Goal: Task Accomplishment & Management: Manage account settings

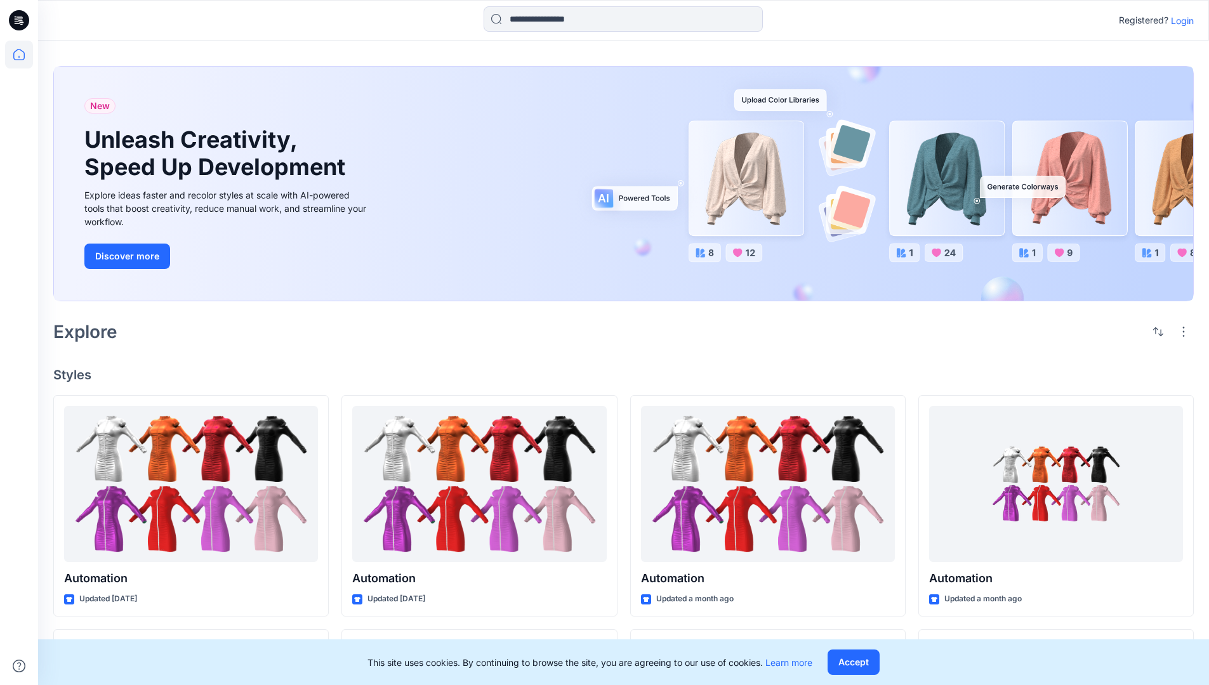
click at [1179, 20] on p "Login" at bounding box center [1182, 20] width 23 height 13
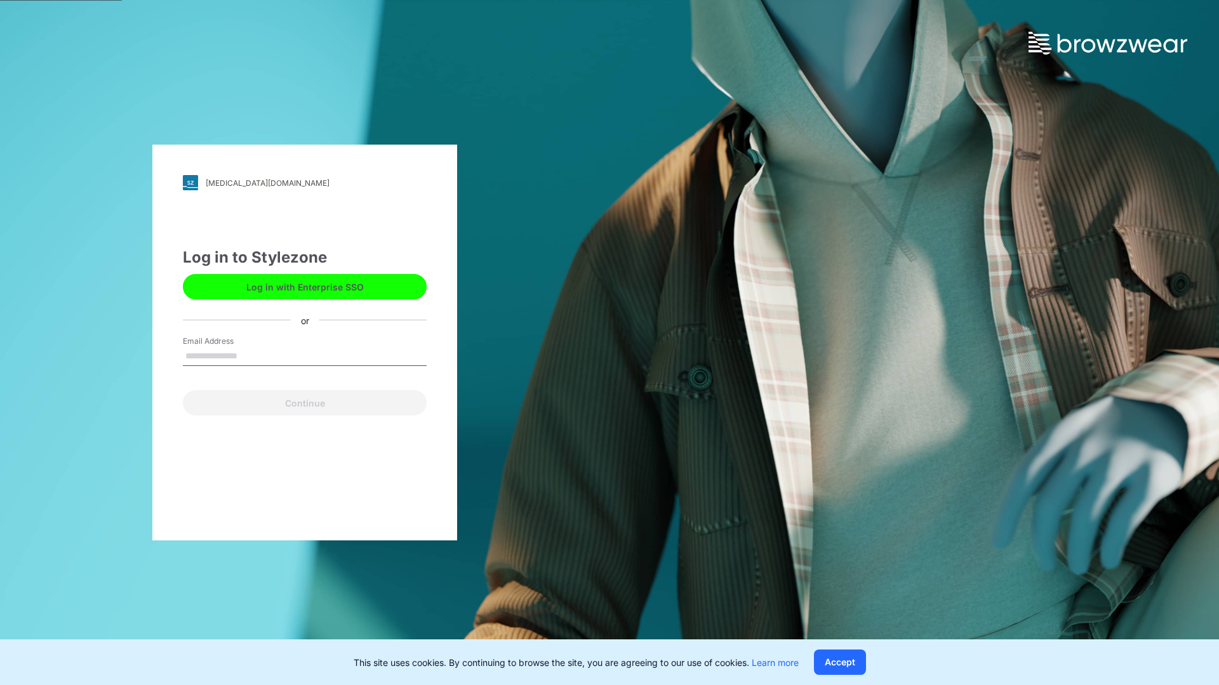
click at [251, 355] on input "Email Address" at bounding box center [305, 356] width 244 height 19
type input "**********"
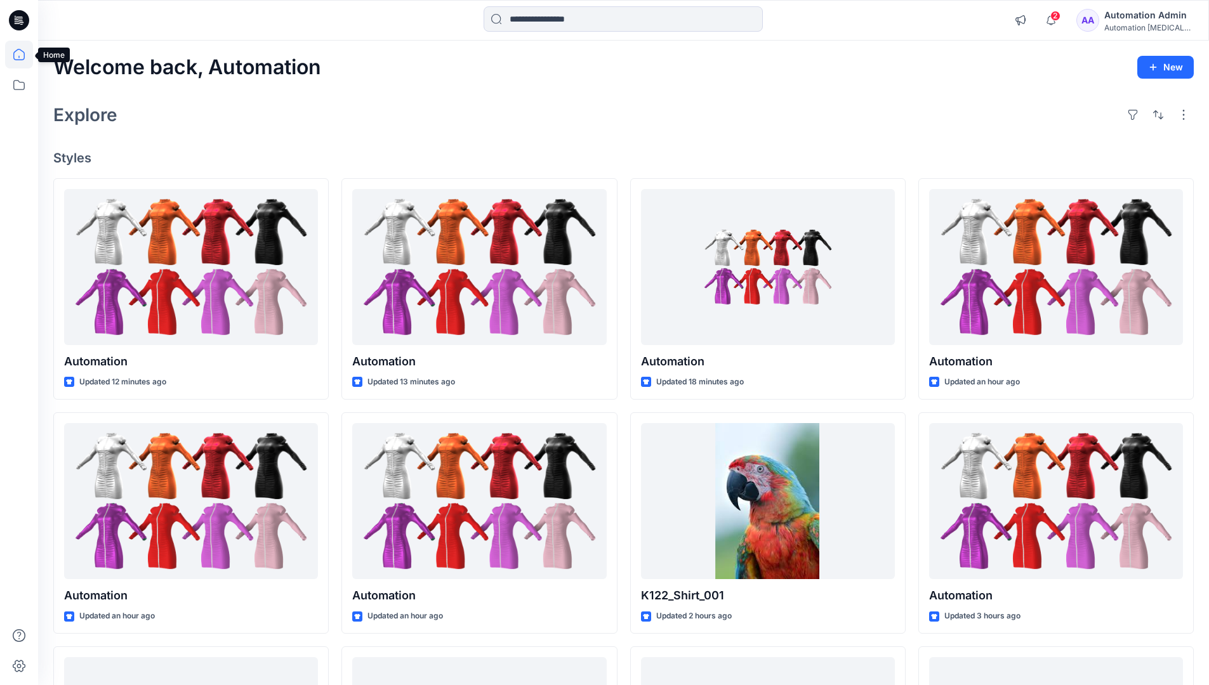
click at [24, 55] on icon at bounding box center [18, 54] width 11 height 11
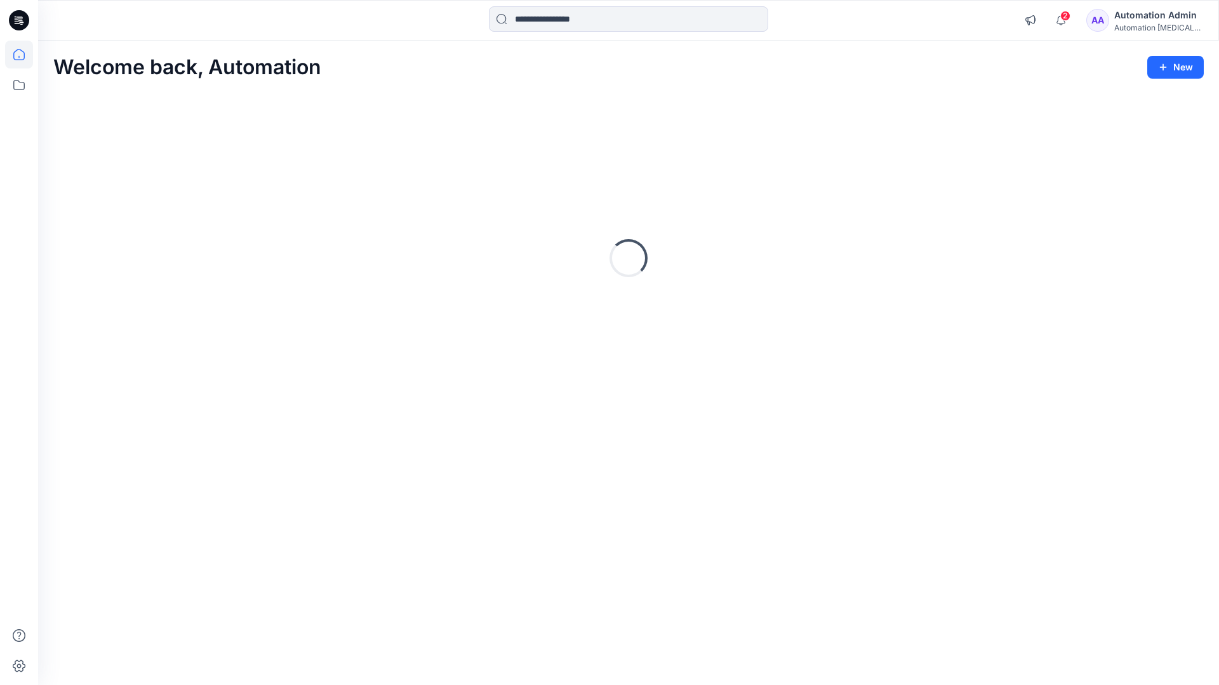
click at [1154, 20] on div "Automation Admin" at bounding box center [1158, 15] width 89 height 15
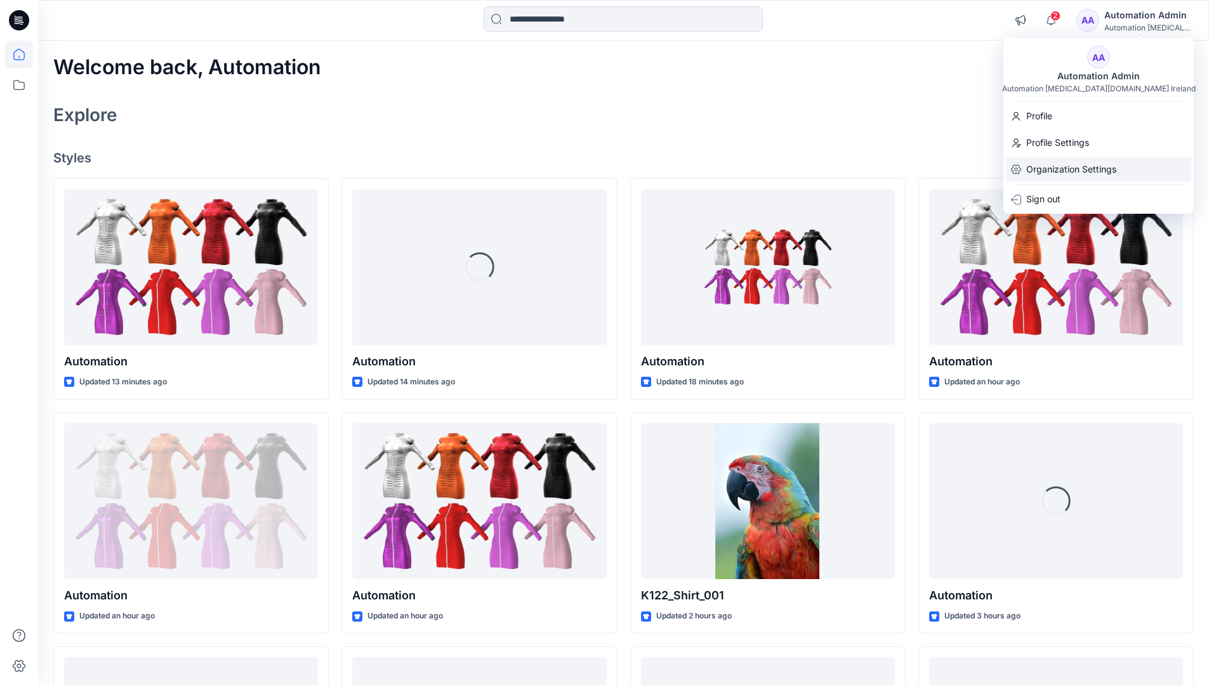
click at [1074, 172] on p "Organization Settings" at bounding box center [1071, 169] width 90 height 24
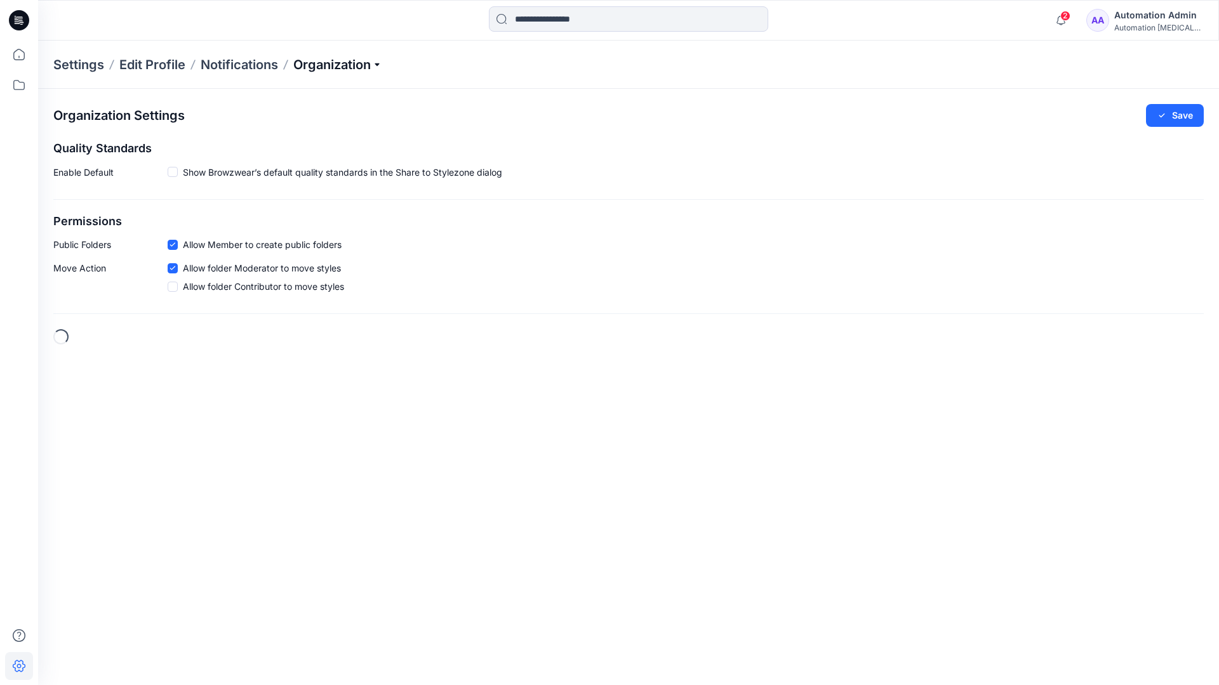
click at [360, 63] on p "Organization" at bounding box center [337, 65] width 89 height 18
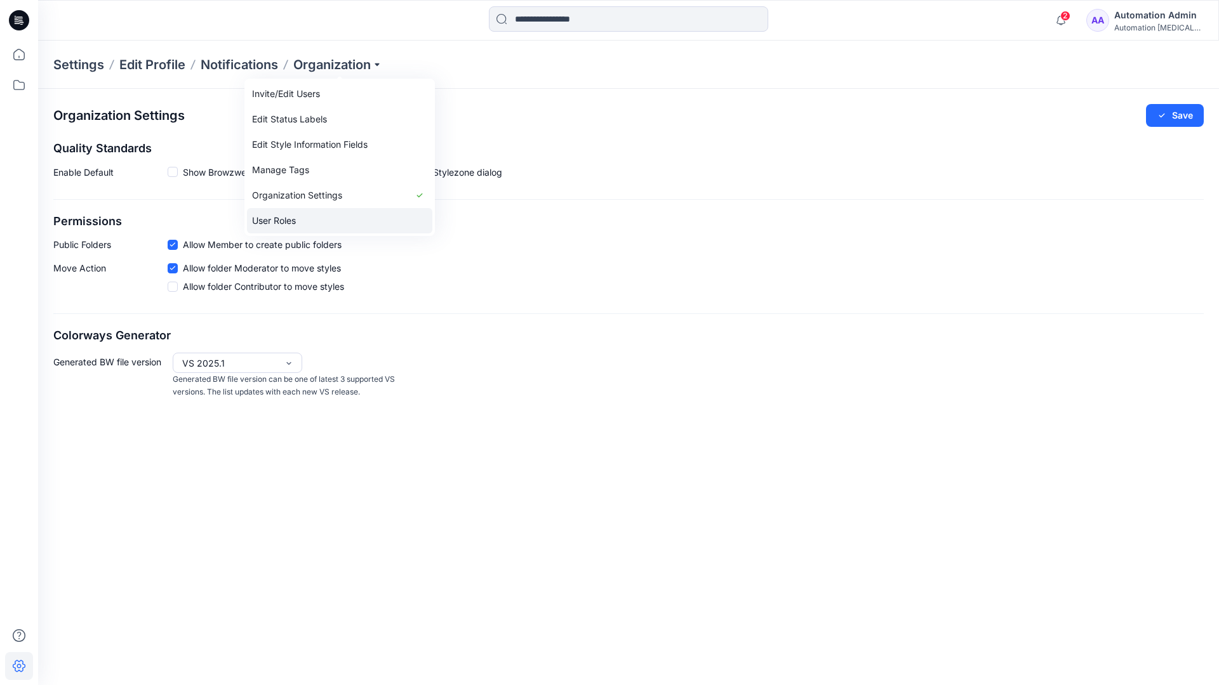
click at [303, 221] on link "User Roles" at bounding box center [339, 220] width 185 height 25
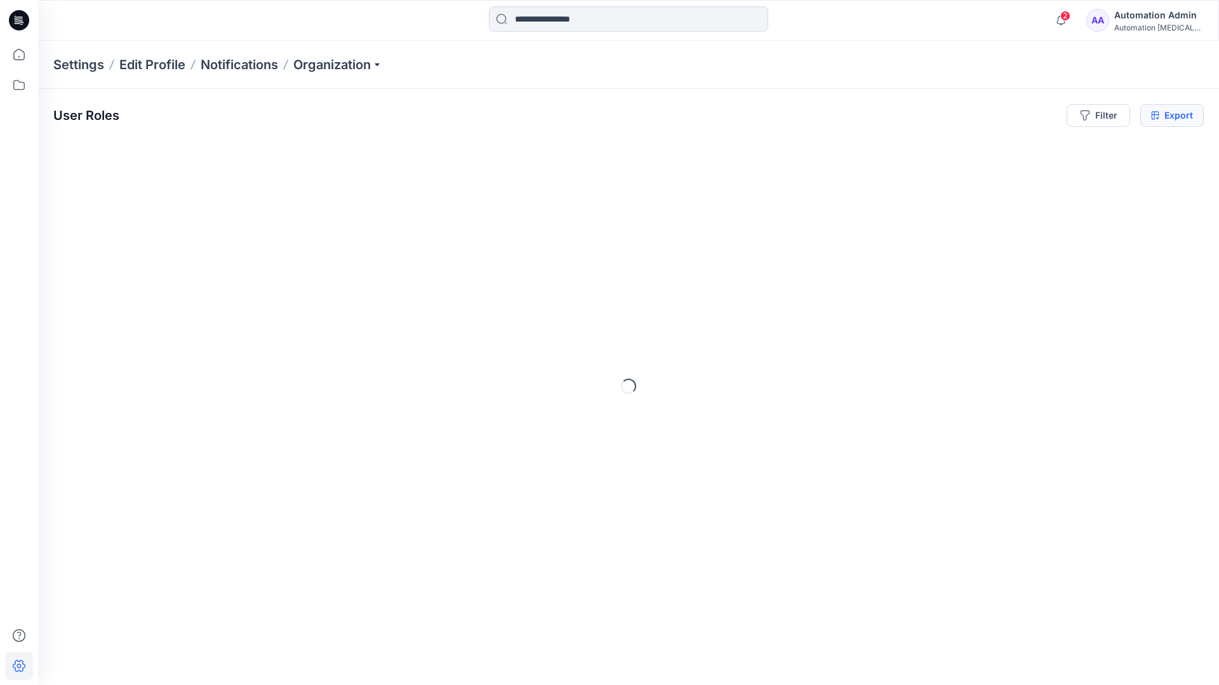
click at [1154, 116] on icon at bounding box center [1155, 115] width 8 height 10
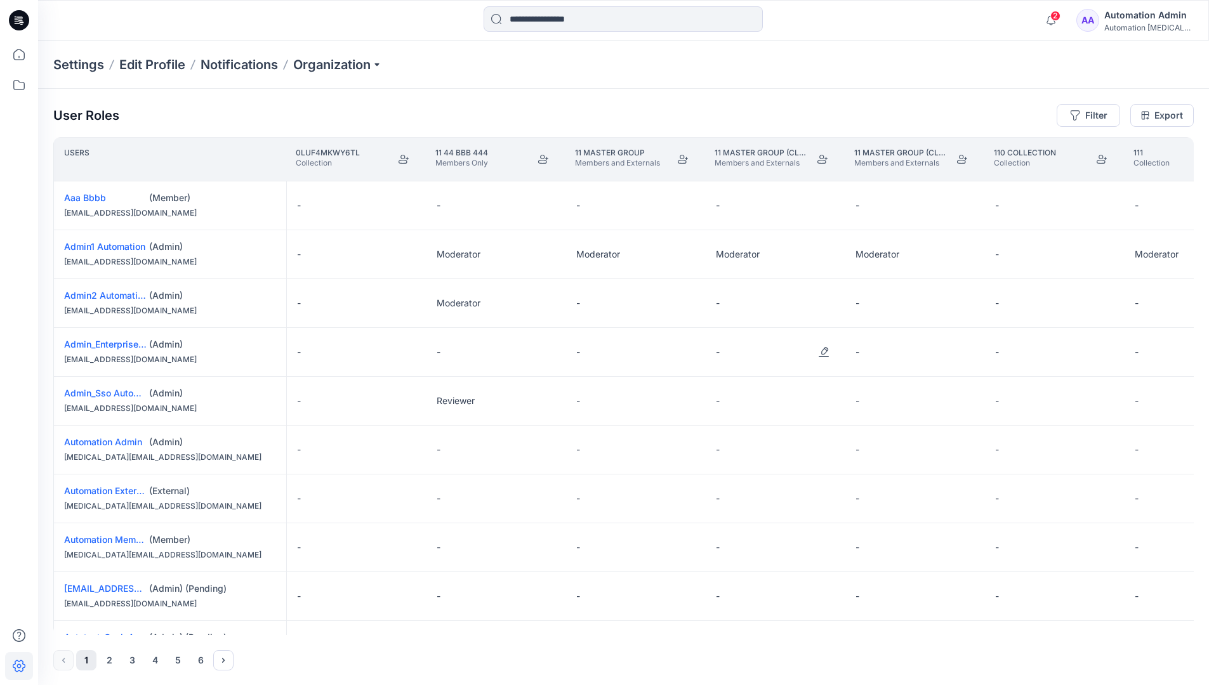
click at [1138, 22] on div "Automation Admin" at bounding box center [1148, 15] width 89 height 15
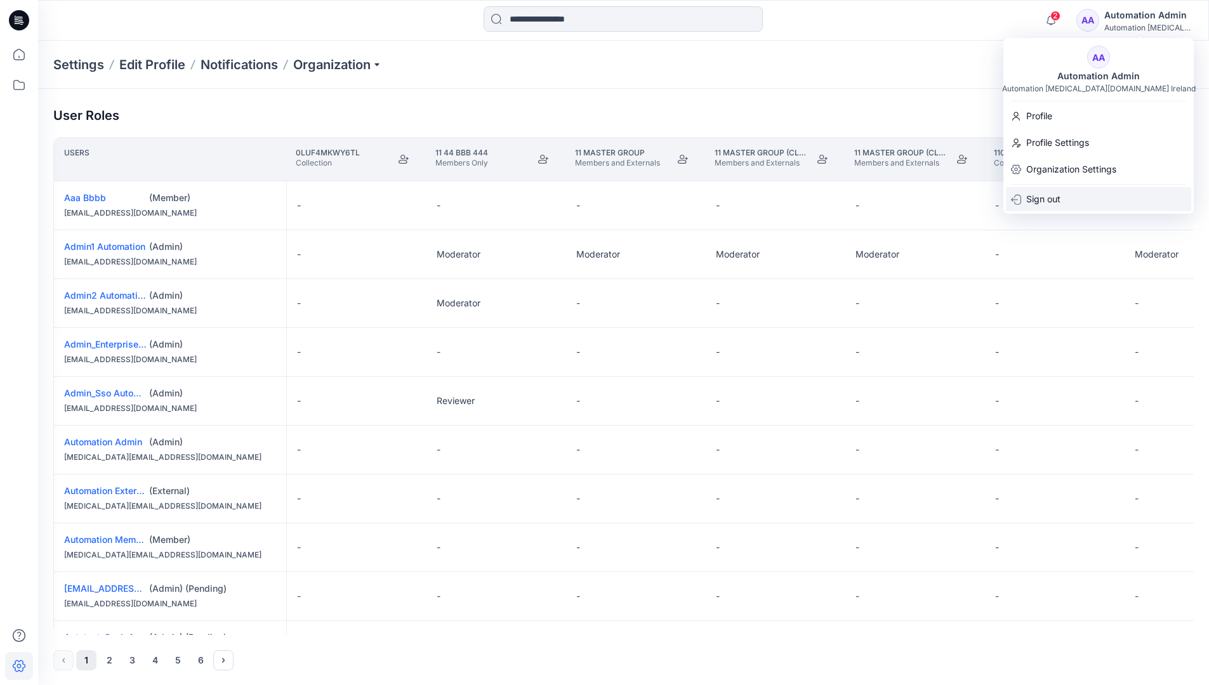
click at [1060, 199] on p "Sign out" at bounding box center [1043, 199] width 34 height 24
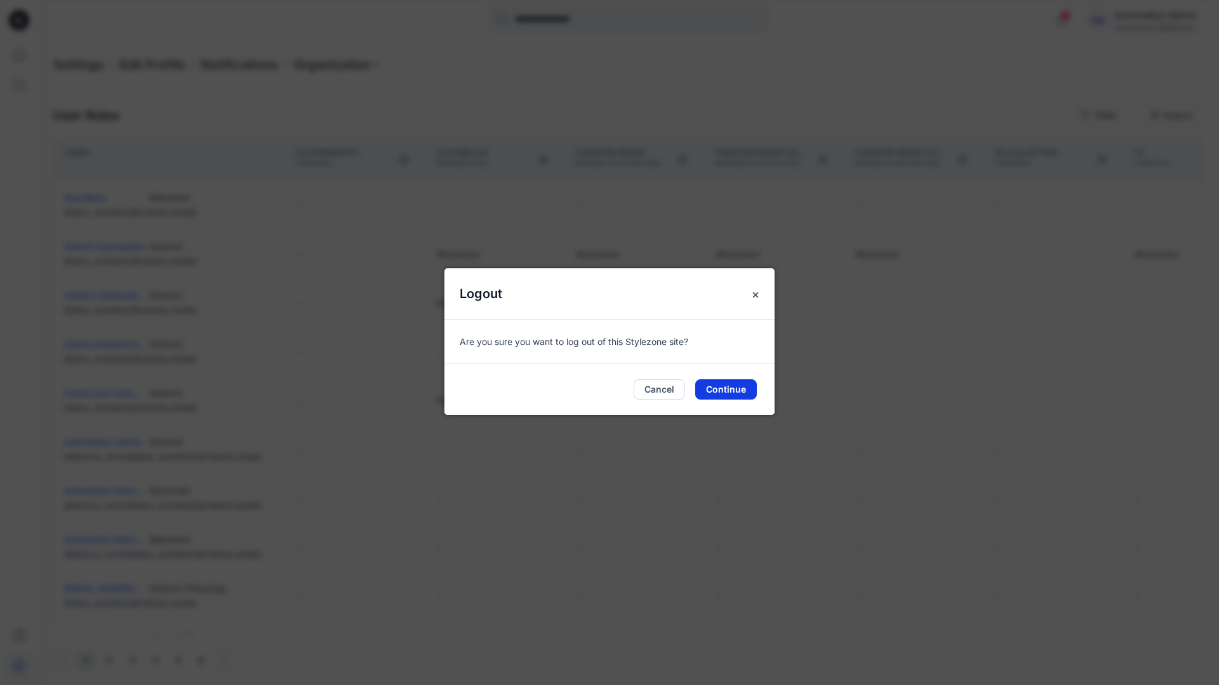
click at [748, 387] on button "Continue" at bounding box center [726, 390] width 62 height 20
